Goal: Task Accomplishment & Management: Manage account settings

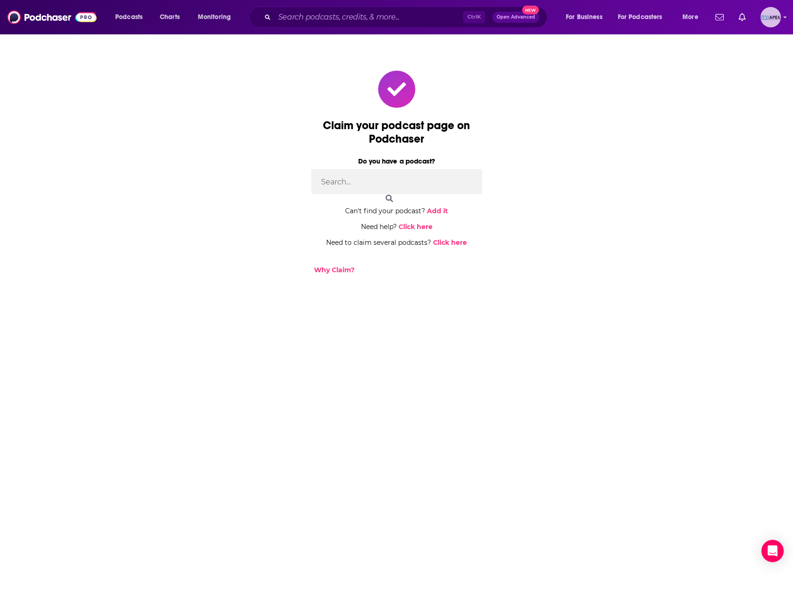
click at [771, 19] on img "Logged in as Apex" at bounding box center [770, 17] width 20 height 20
click at [740, 111] on span "My Podcasts" at bounding box center [730, 113] width 36 height 7
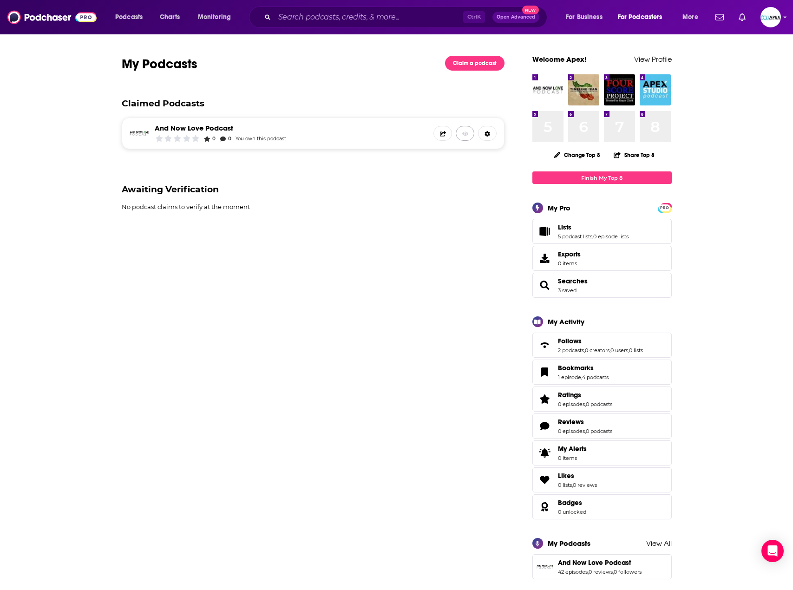
click at [459, 135] on link at bounding box center [464, 133] width 19 height 15
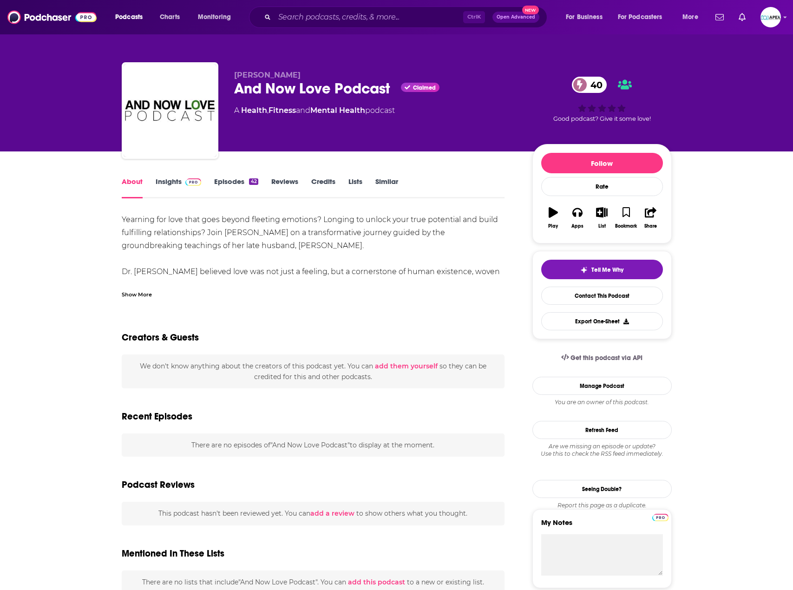
click at [165, 183] on link "Insights" at bounding box center [179, 187] width 46 height 21
